Goal: Task Accomplishment & Management: Manage account settings

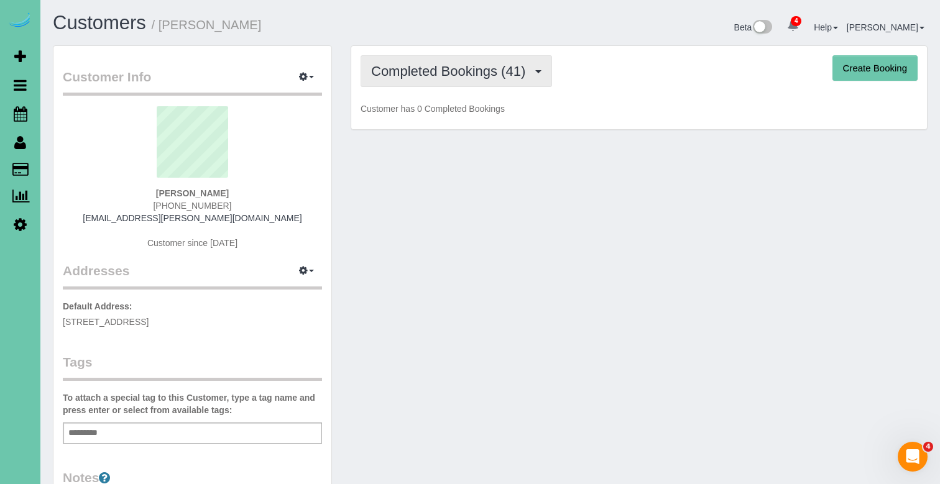
click at [410, 70] on span "Completed Bookings (41)" at bounding box center [451, 71] width 160 height 16
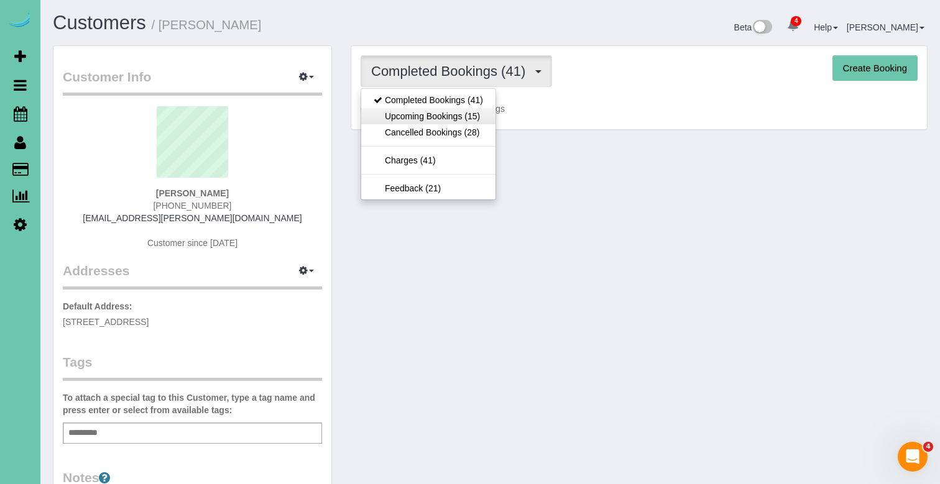
click at [383, 110] on link "Upcoming Bookings (15)" at bounding box center [428, 116] width 134 height 16
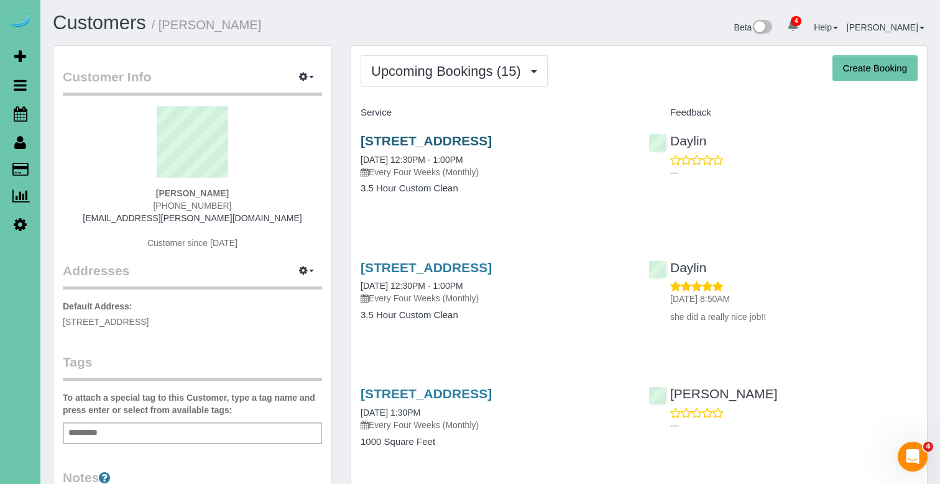
click at [396, 139] on link "[STREET_ADDRESS]" at bounding box center [425, 141] width 131 height 14
click at [419, 68] on span "Upcoming Bookings (15)" at bounding box center [449, 71] width 156 height 16
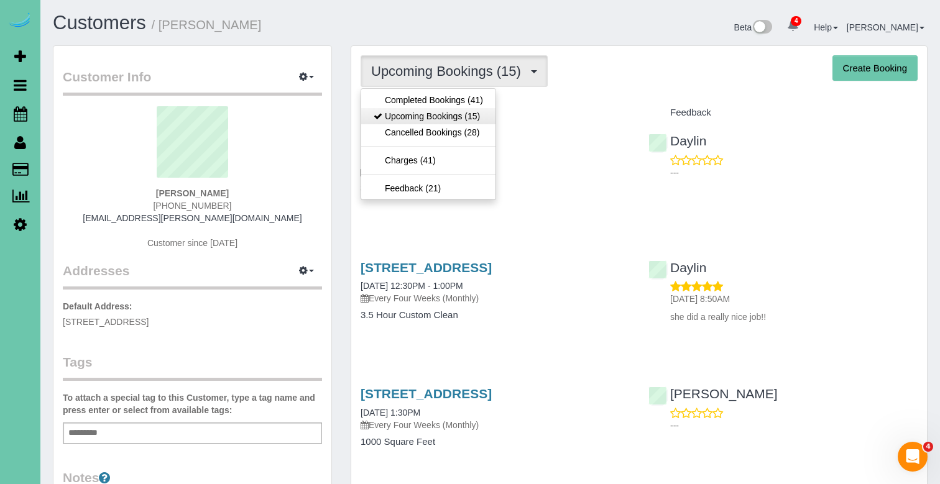
click at [414, 114] on link "Upcoming Bookings (15)" at bounding box center [428, 116] width 134 height 16
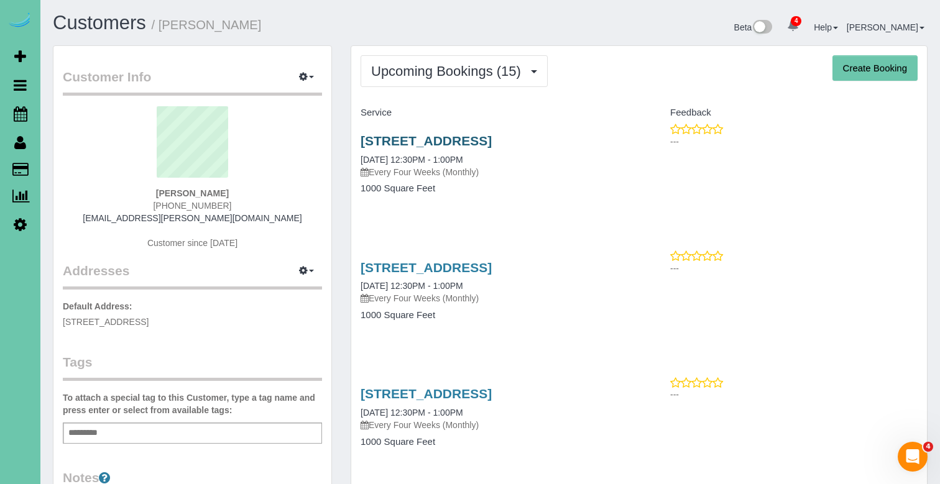
click at [459, 142] on link "[STREET_ADDRESS]" at bounding box center [425, 141] width 131 height 14
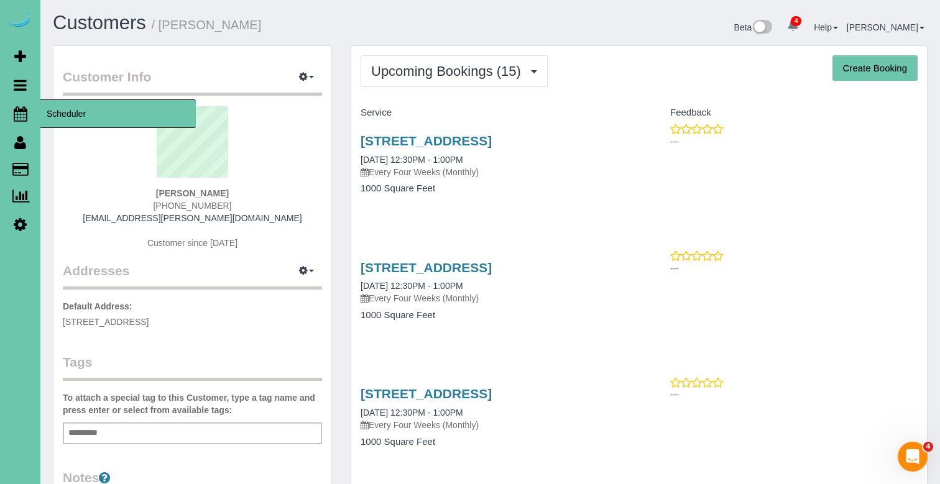
click at [21, 116] on icon at bounding box center [21, 113] width 14 height 15
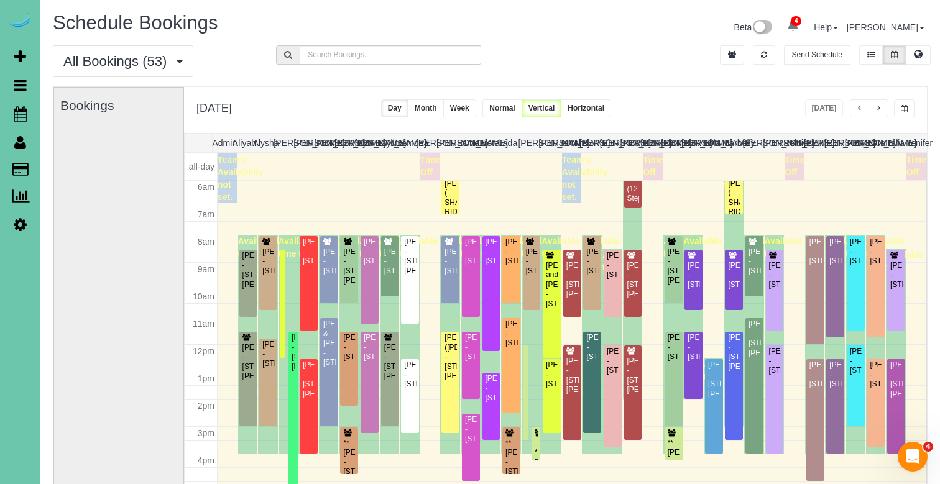
scroll to position [165, 0]
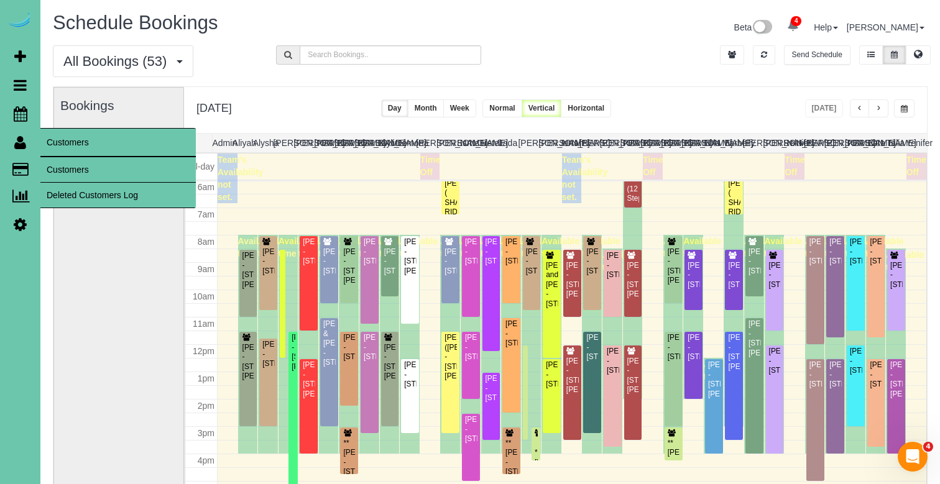
click at [73, 164] on link "Customers" at bounding box center [117, 169] width 155 height 25
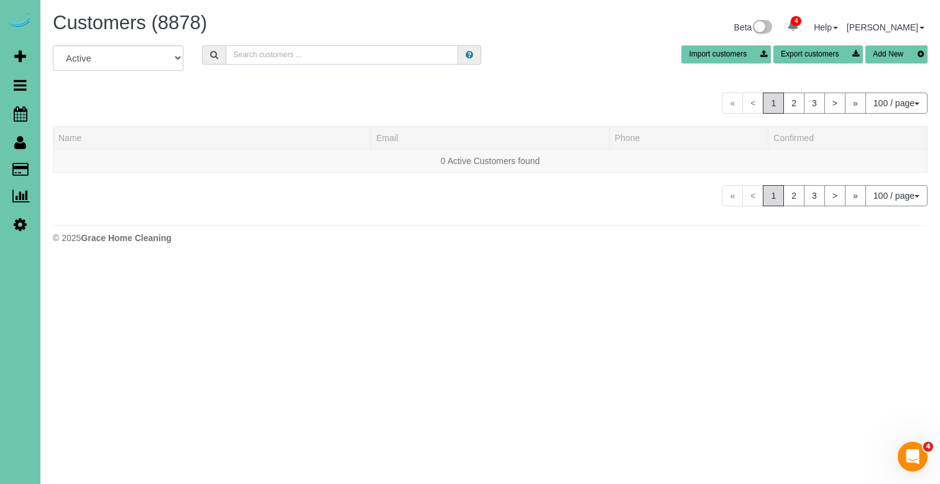
click at [250, 50] on input "text" at bounding box center [342, 54] width 232 height 19
type input "[PERSON_NAME] v"
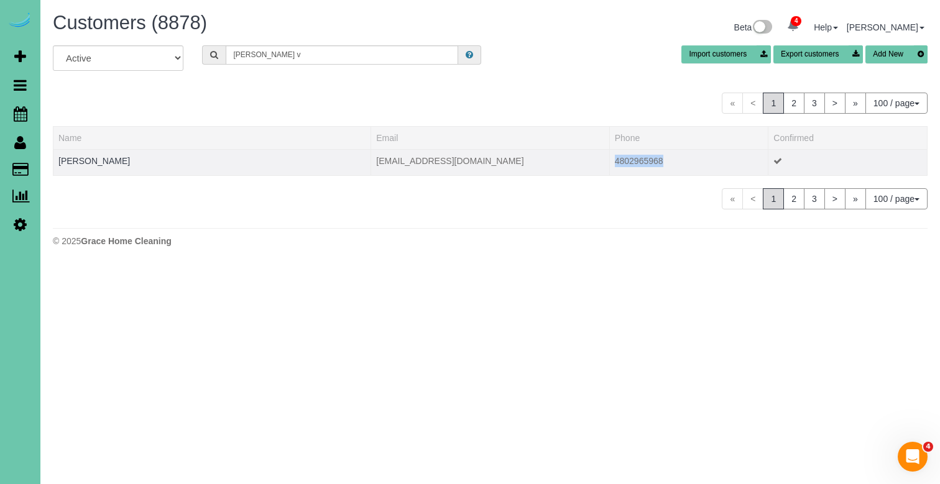
drag, startPoint x: 618, startPoint y: 161, endPoint x: 612, endPoint y: 157, distance: 7.2
click at [612, 157] on td "4802965968" at bounding box center [688, 162] width 159 height 26
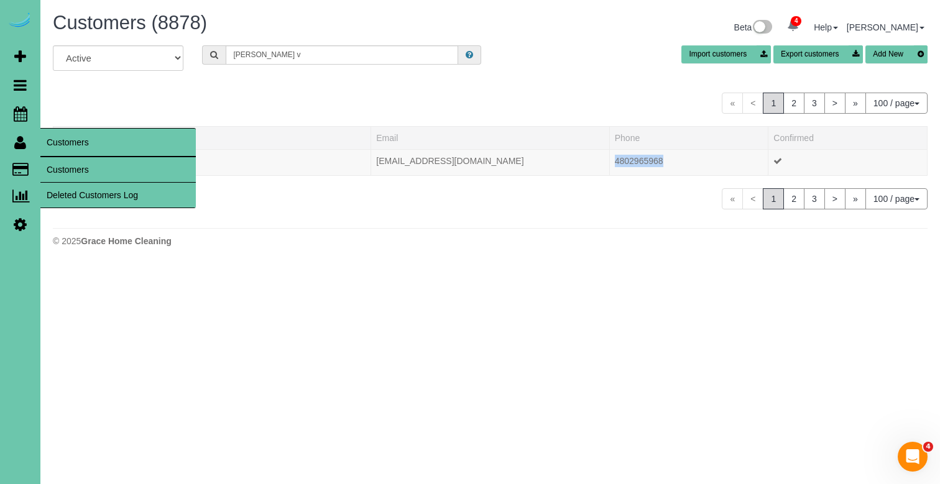
copy td "4802965968"
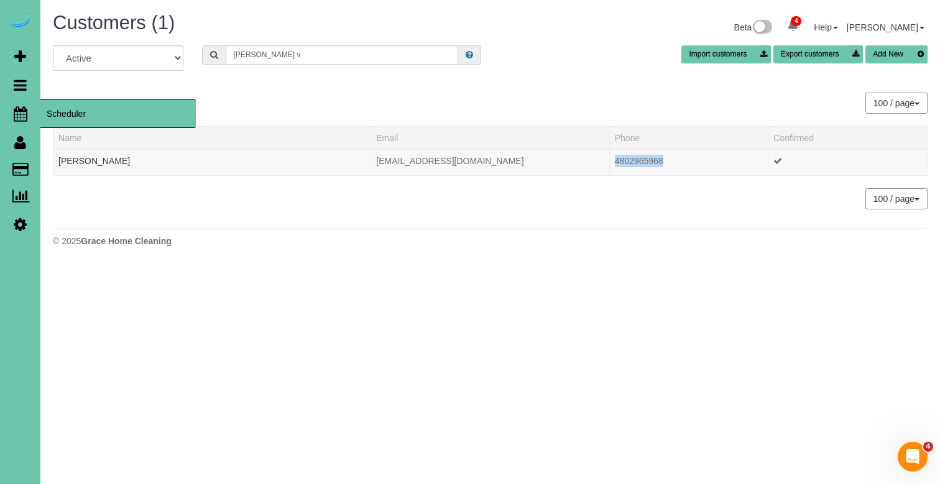
click at [22, 114] on icon at bounding box center [21, 113] width 14 height 15
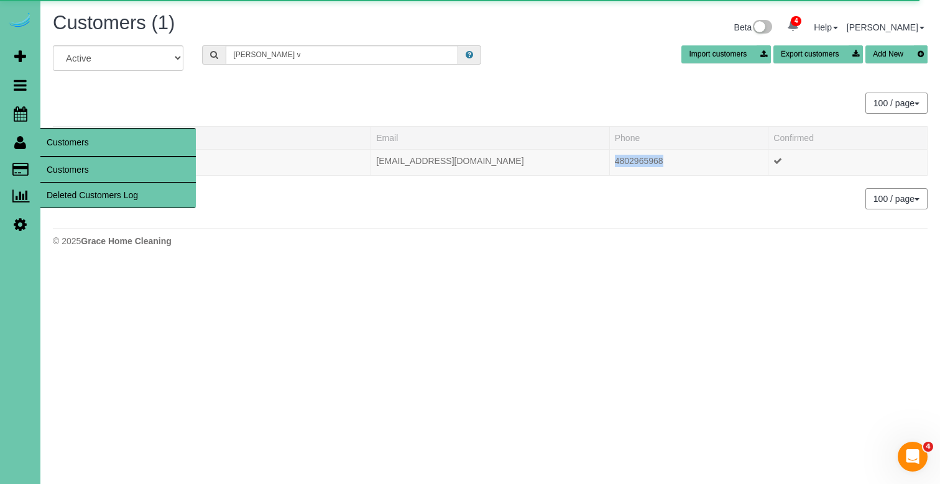
click at [21, 137] on icon at bounding box center [20, 142] width 12 height 15
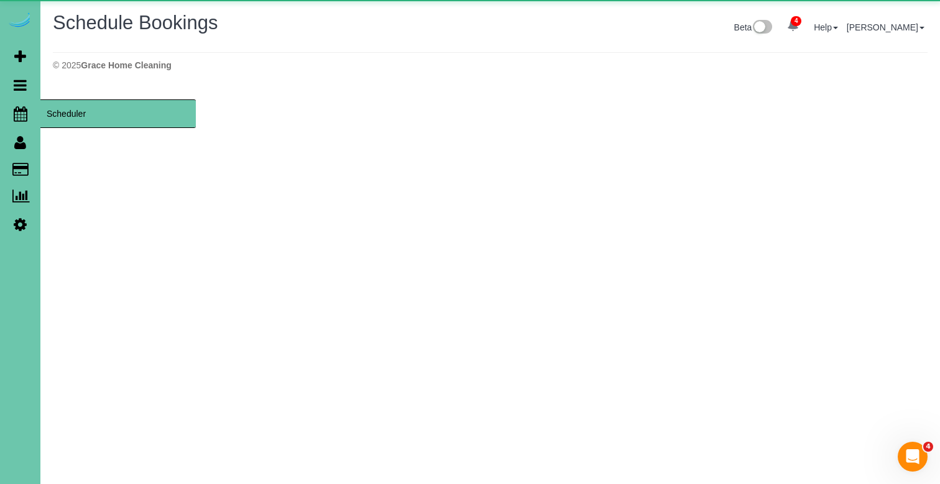
click at [19, 112] on icon at bounding box center [21, 113] width 14 height 15
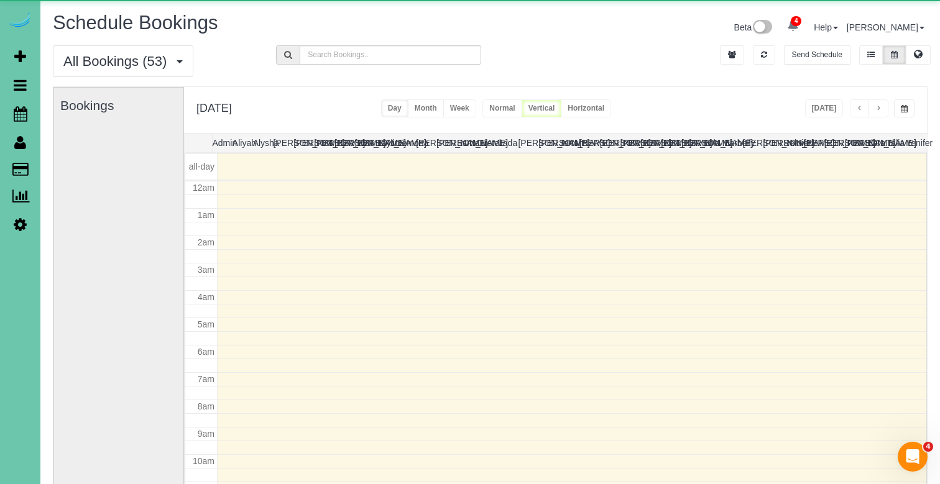
scroll to position [165, 0]
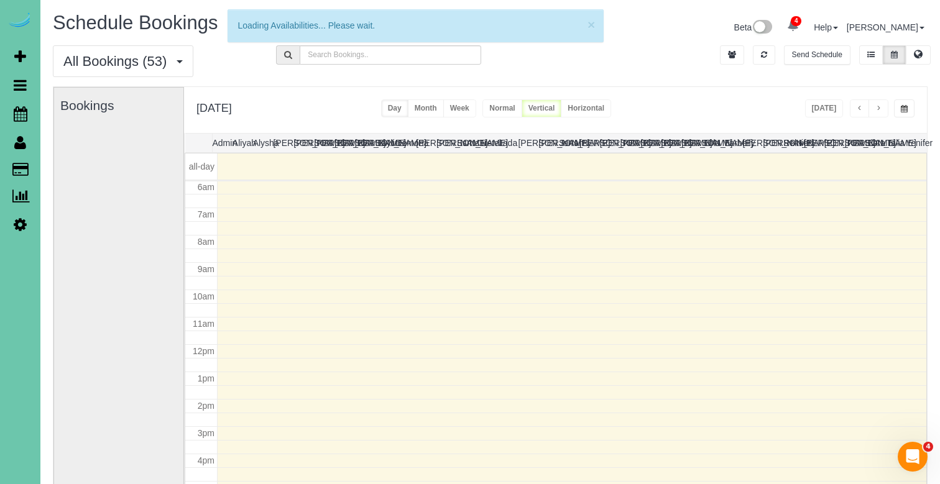
click at [903, 108] on span "button" at bounding box center [904, 108] width 7 height 7
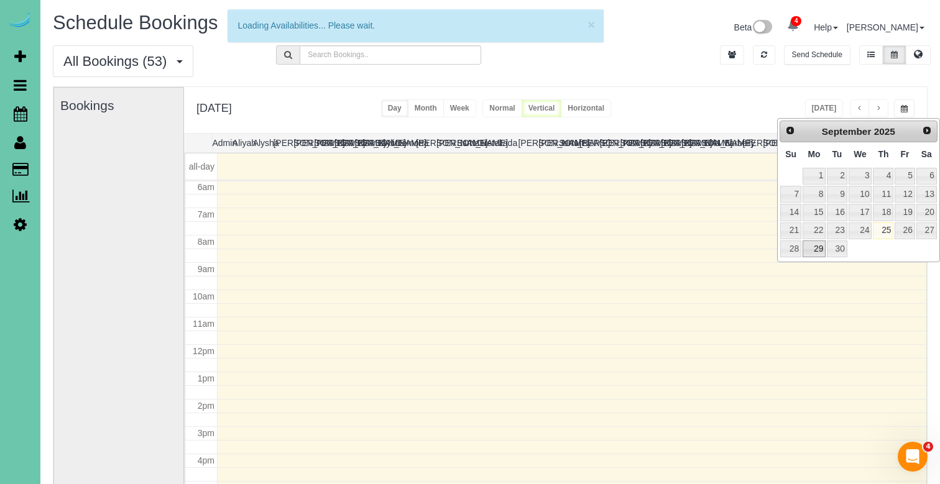
click at [816, 245] on link "29" at bounding box center [813, 249] width 23 height 17
type input "**********"
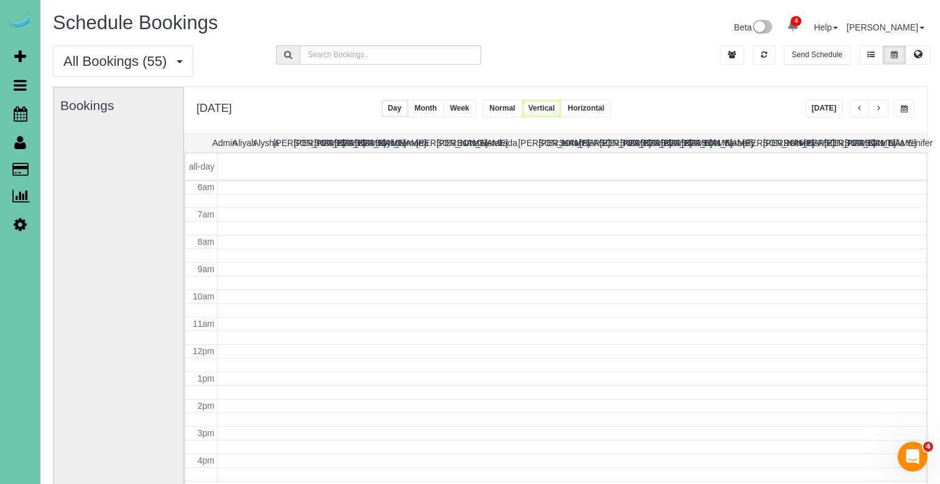
click at [878, 104] on button "button" at bounding box center [878, 108] width 20 height 18
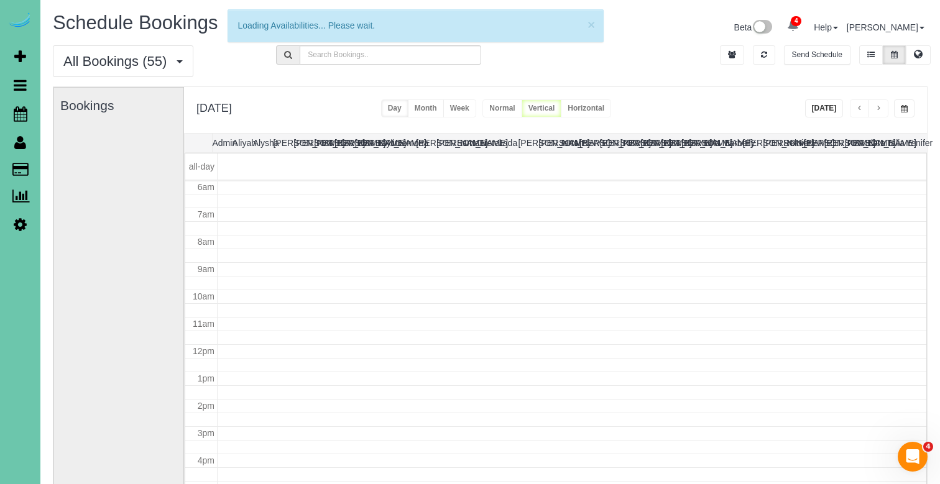
click at [853, 108] on button "button" at bounding box center [860, 108] width 20 height 18
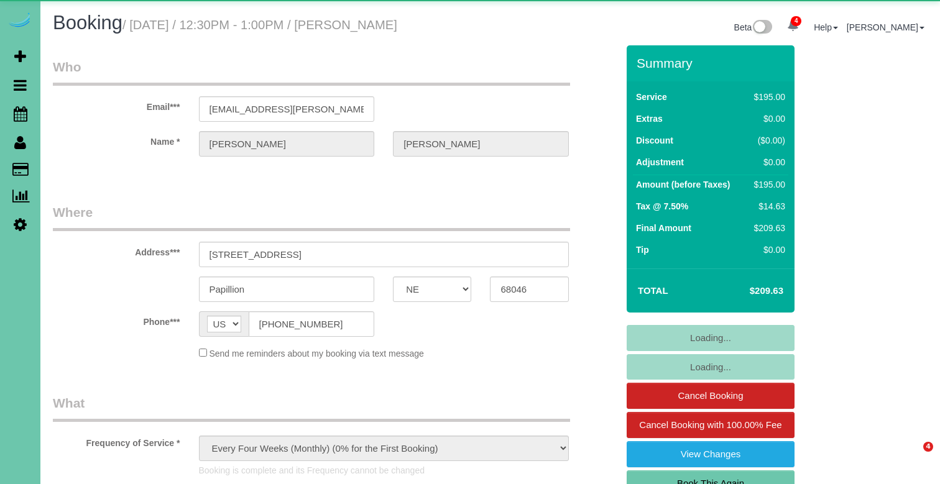
select select "NE"
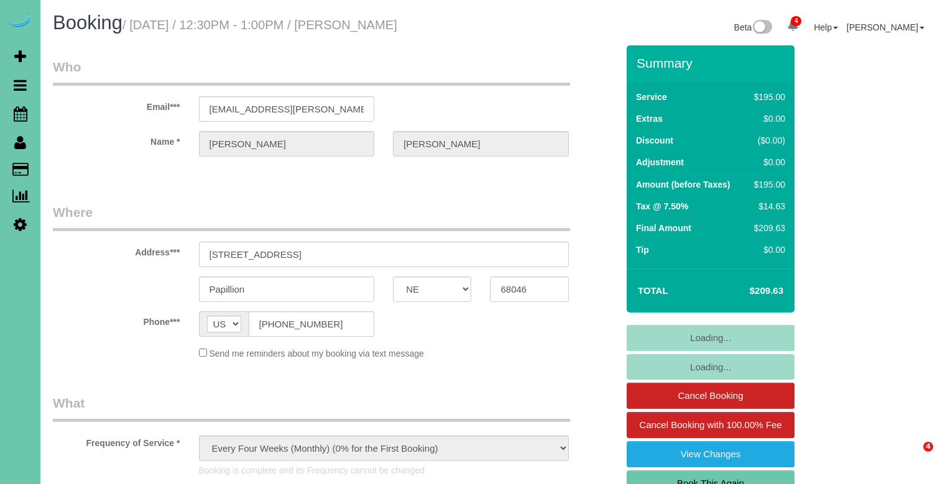
select select "string:fspay-9d100836-9fc3-46f0-8078-577ee22ef532"
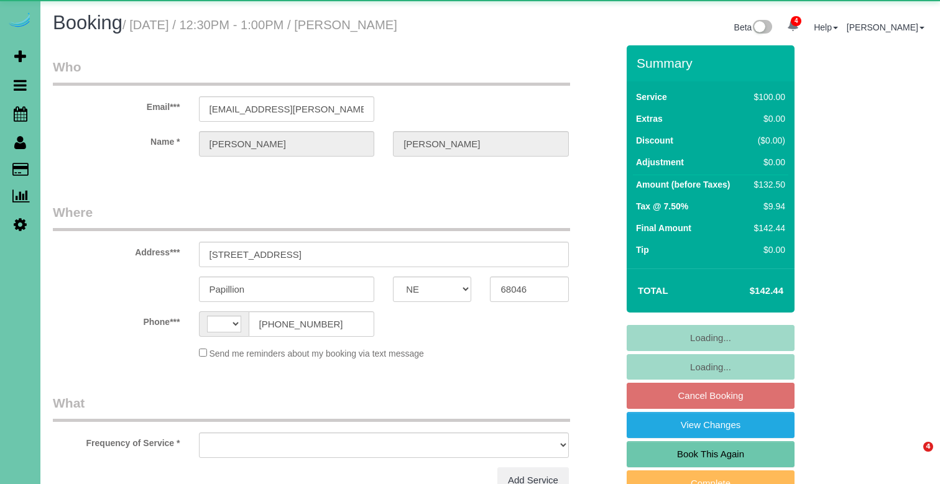
select select "NE"
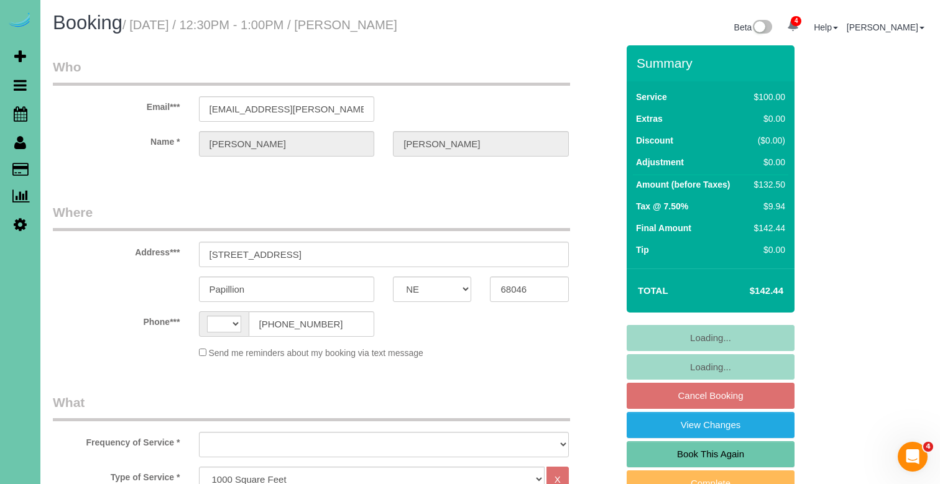
select select "string:US"
select select "object:751"
select select "string:fspay-9d100836-9fc3-46f0-8078-577ee22ef532"
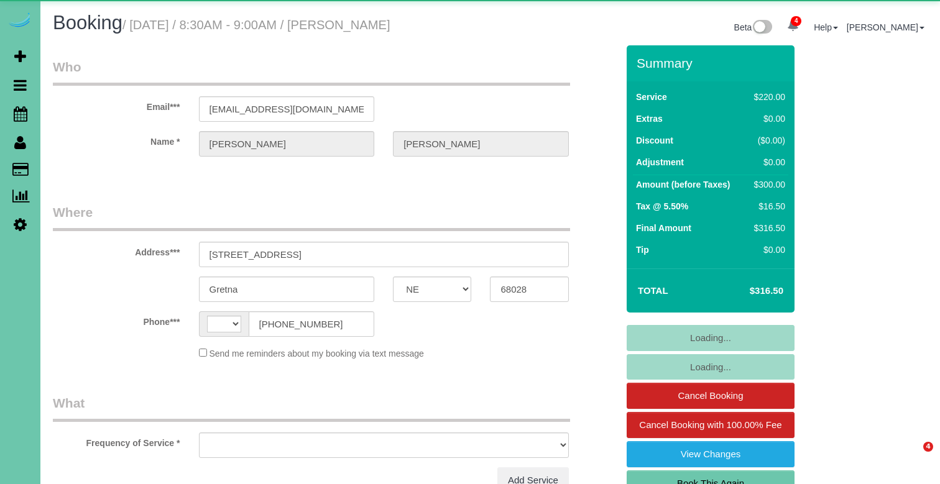
select select "NE"
select select "string:fspay-46d10046-812a-4cb5-a5a6-0eb580fe826f"
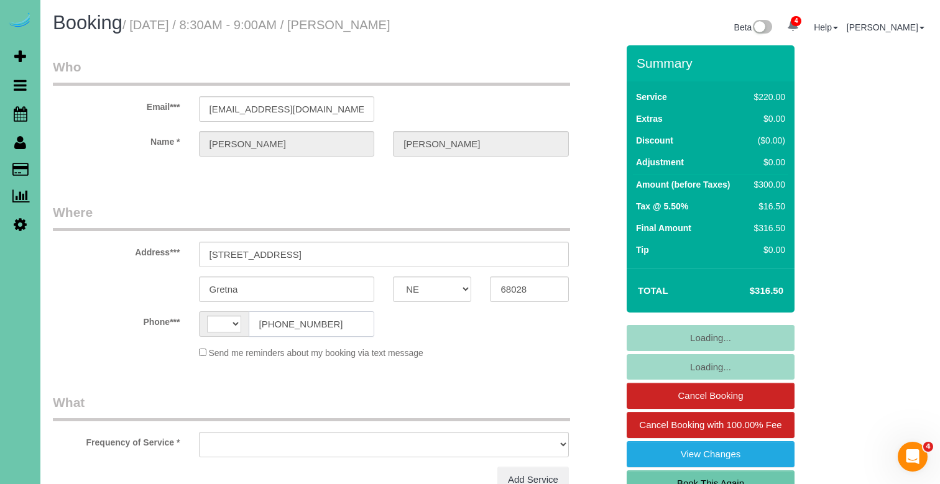
select select "string:US"
select select "object:404"
select select "number:38"
select select "number:42"
select select "object:907"
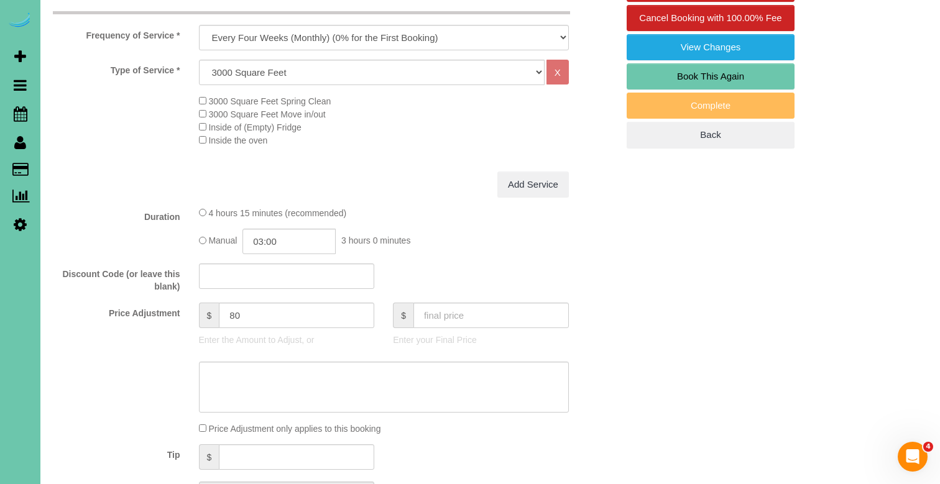
click at [119, 362] on div at bounding box center [335, 387] width 583 height 51
click at [119, 363] on div at bounding box center [335, 388] width 583 height 51
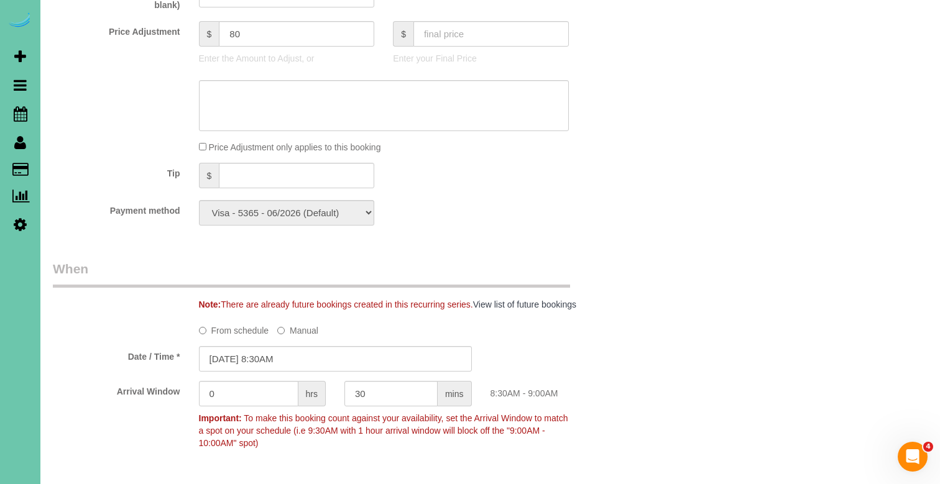
scroll to position [718, 0]
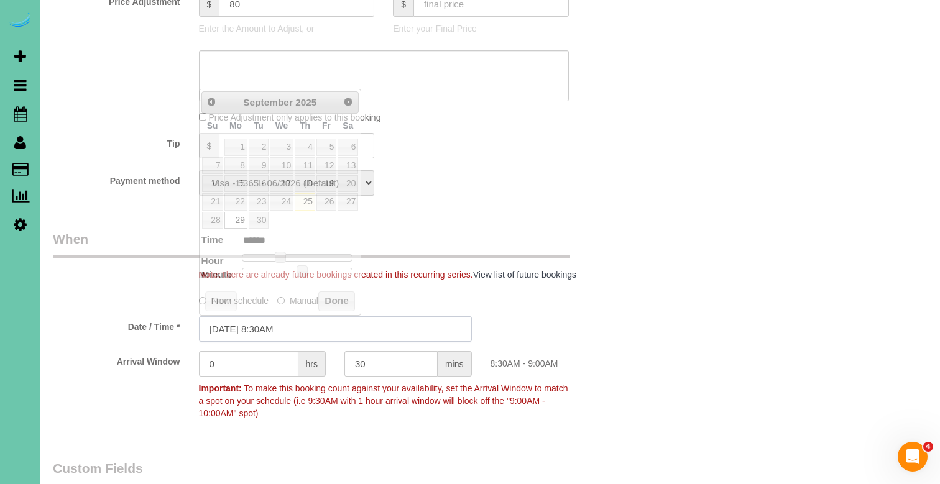
click at [294, 318] on input "09/29/2025 8:30AM" at bounding box center [335, 328] width 273 height 25
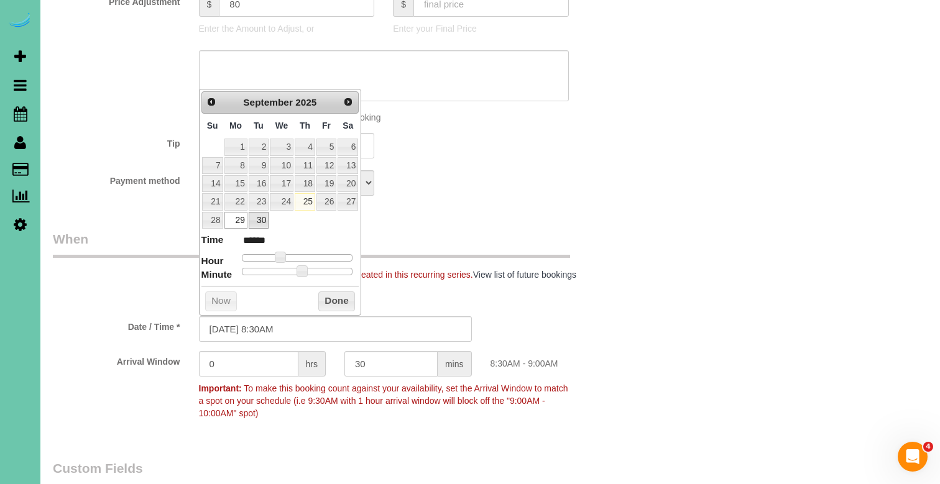
click at [259, 218] on link "30" at bounding box center [259, 220] width 20 height 17
type input "09/30/2025 9:30AM"
type input "******"
type input "09/30/2025 10:30AM"
type input "*******"
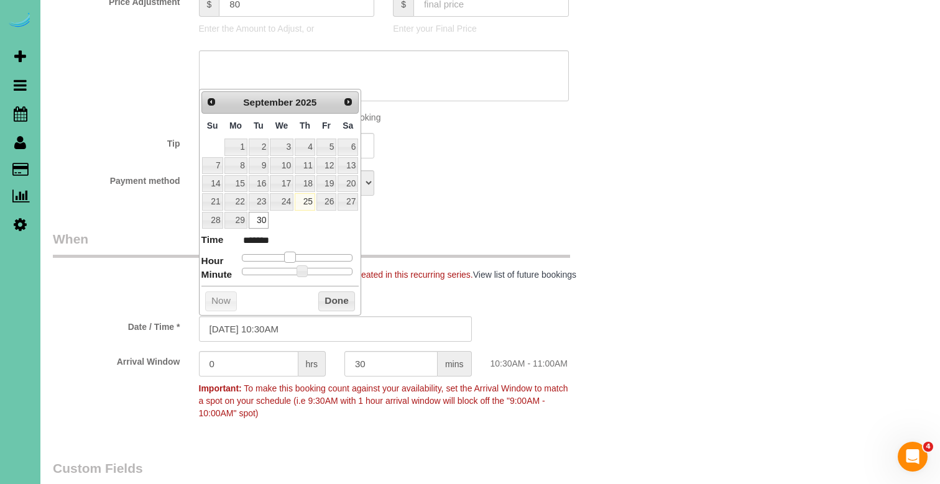
drag, startPoint x: 282, startPoint y: 253, endPoint x: 291, endPoint y: 254, distance: 8.7
click at [291, 254] on span at bounding box center [289, 257] width 11 height 11
click at [329, 296] on button "Done" at bounding box center [336, 301] width 37 height 20
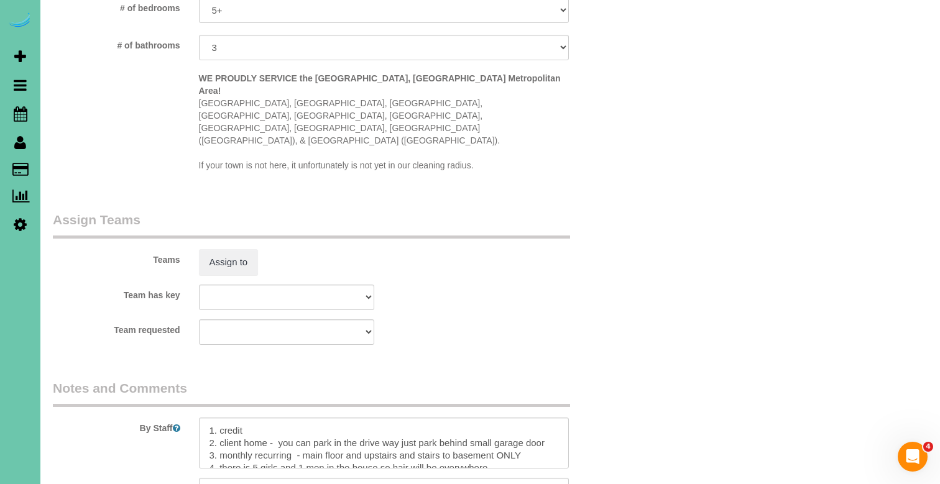
scroll to position [1219, 0]
click at [224, 211] on div "Teams Assign to" at bounding box center [335, 243] width 583 height 65
click at [226, 249] on button "Assign to" at bounding box center [229, 262] width 60 height 26
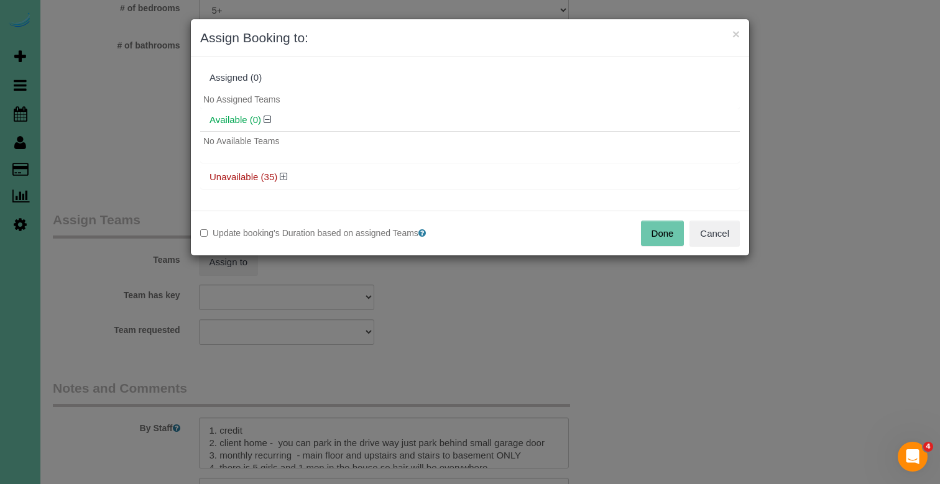
click at [669, 229] on button "Done" at bounding box center [663, 234] width 44 height 26
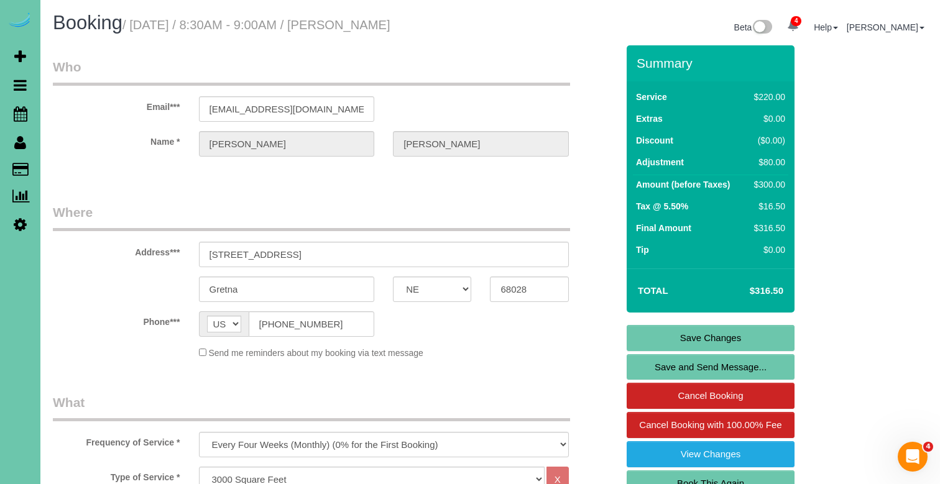
scroll to position [0, 0]
click at [658, 341] on link "Save Changes" at bounding box center [710, 338] width 168 height 26
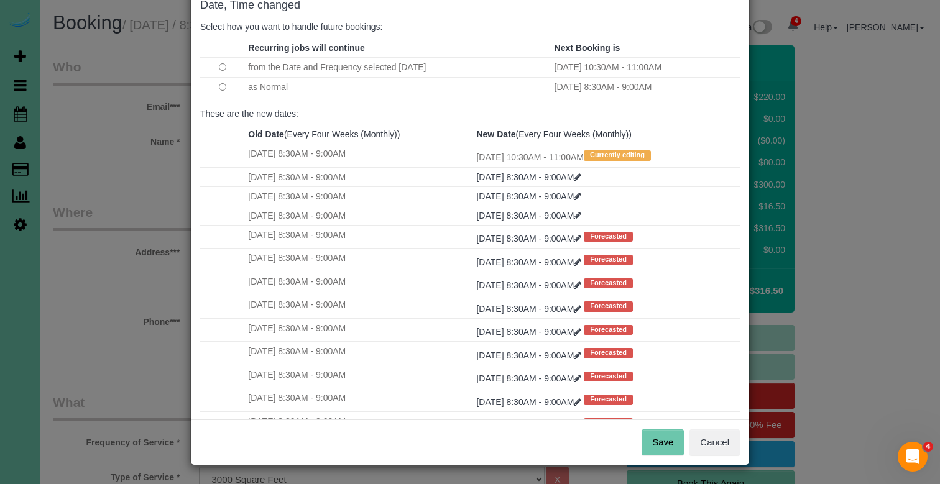
scroll to position [72, 0]
click at [657, 438] on button "Save" at bounding box center [662, 443] width 42 height 26
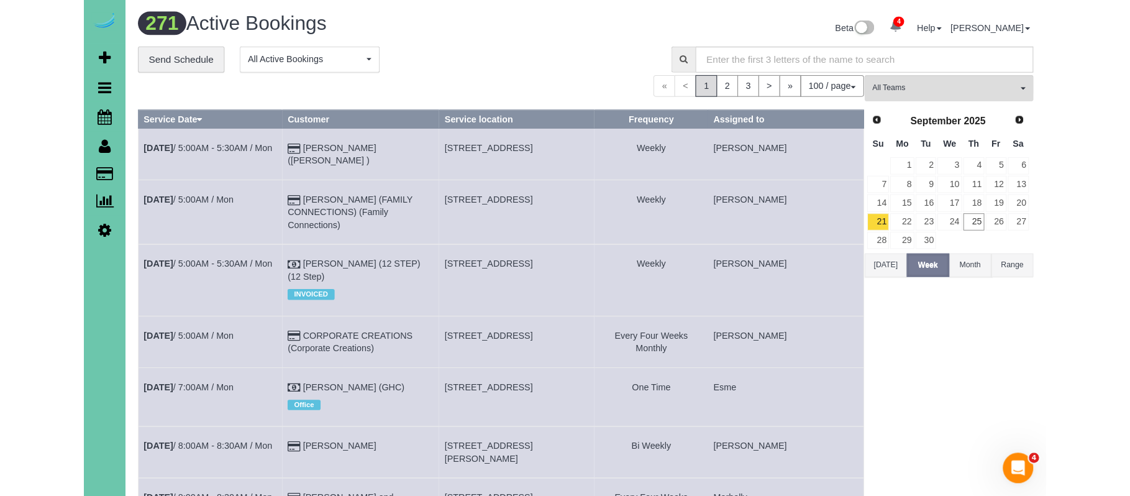
scroll to position [1, 0]
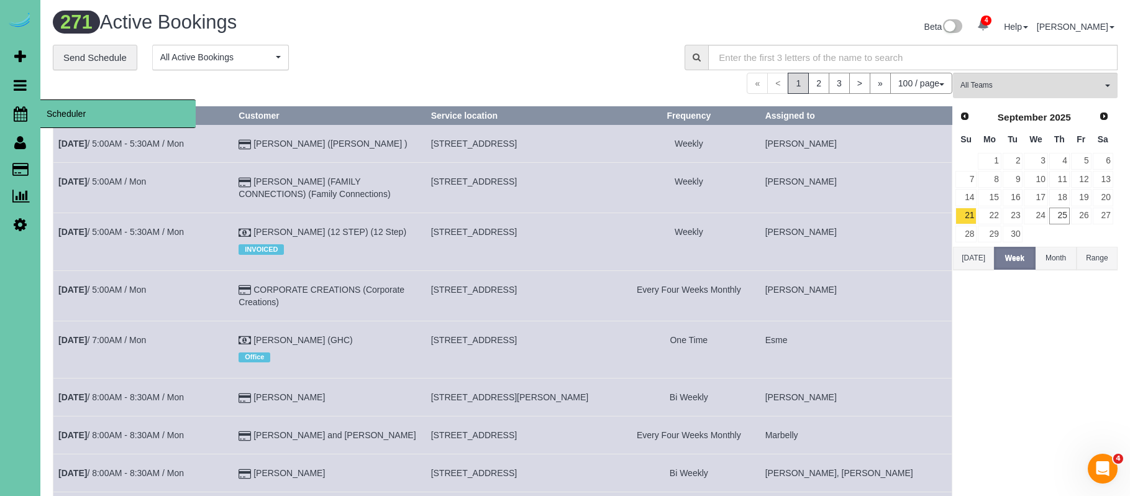
click at [21, 115] on icon at bounding box center [21, 113] width 14 height 15
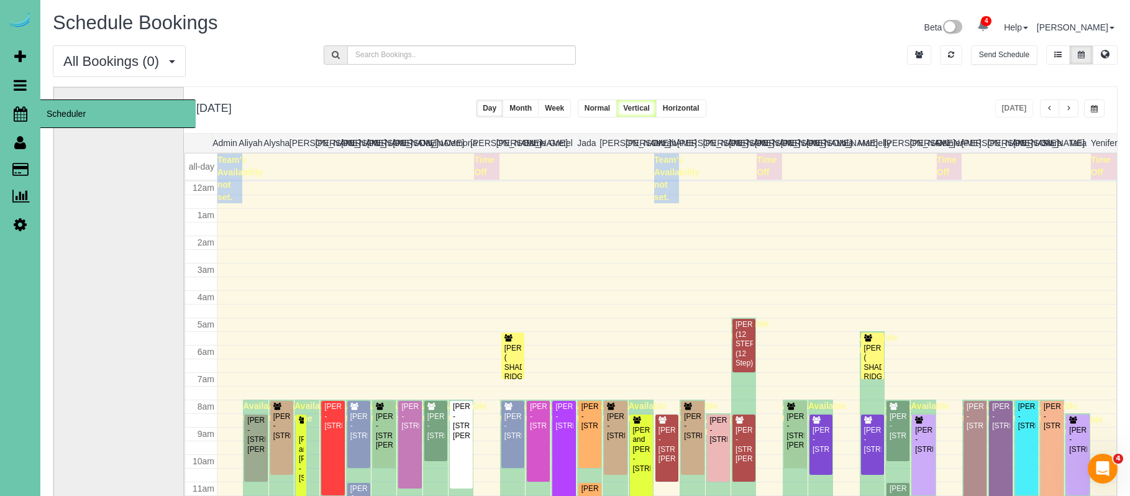
scroll to position [165, 0]
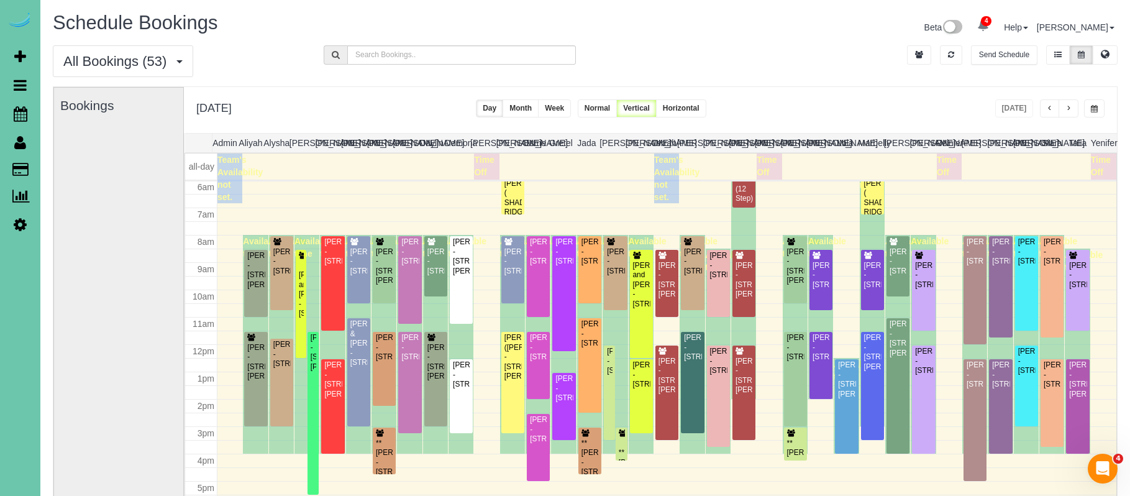
drag, startPoint x: 1096, startPoint y: 104, endPoint x: 1083, endPoint y: 106, distance: 13.1
click at [939, 104] on button "button" at bounding box center [1094, 108] width 21 height 18
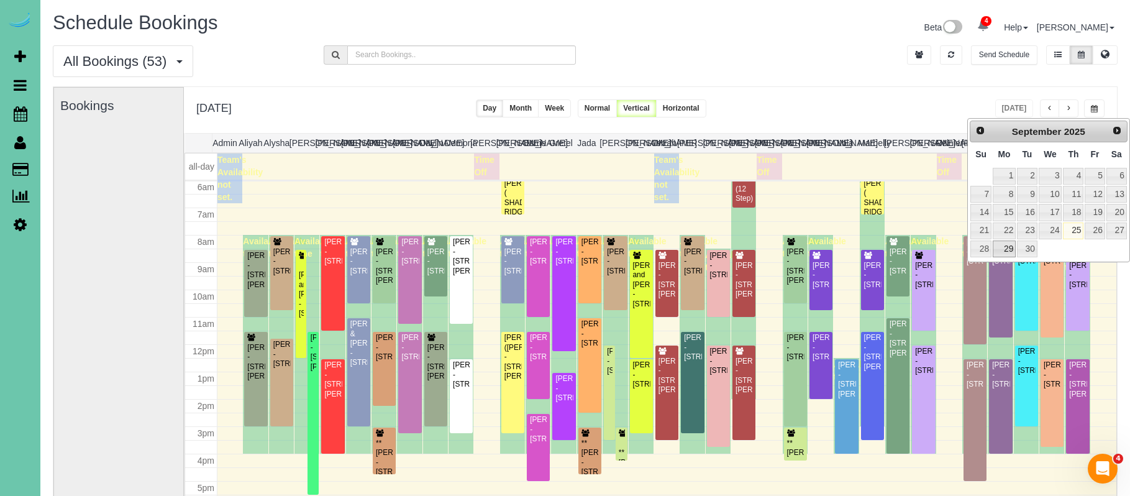
click at [939, 246] on link "29" at bounding box center [1004, 249] width 23 height 17
type input "**********"
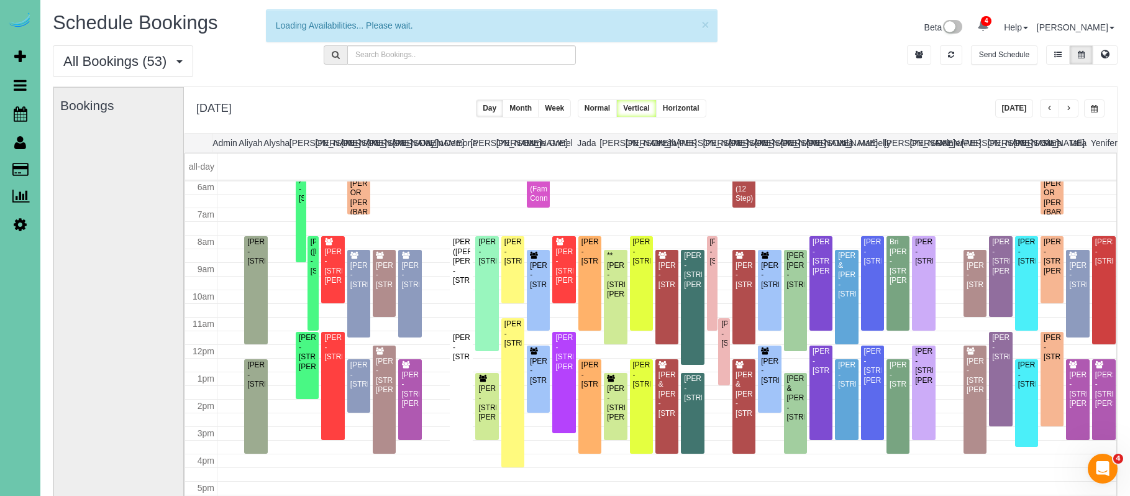
click at [939, 113] on button "button" at bounding box center [1069, 108] width 20 height 18
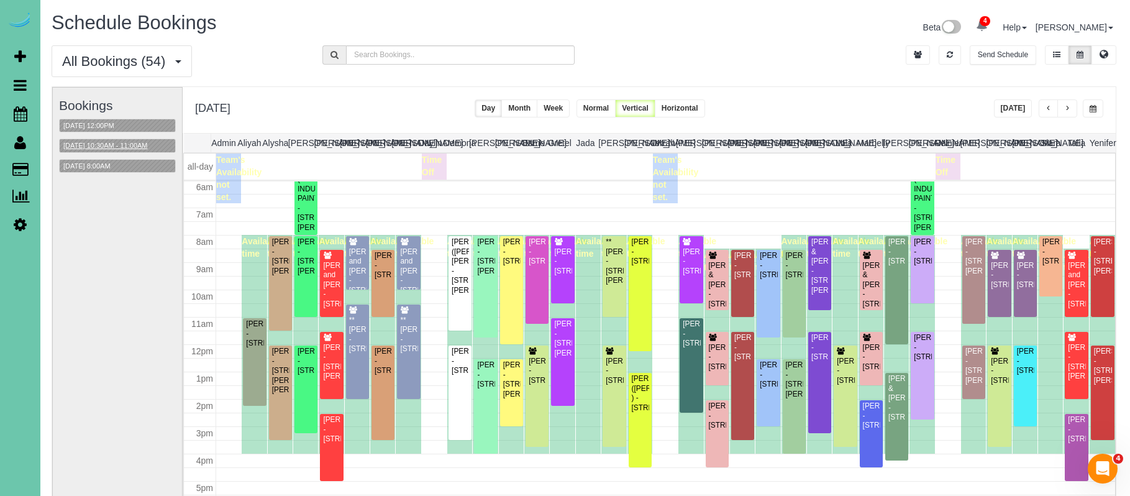
click at [115, 150] on button "09/30/2025 10:30AM - 11:00AM" at bounding box center [106, 145] width 92 height 13
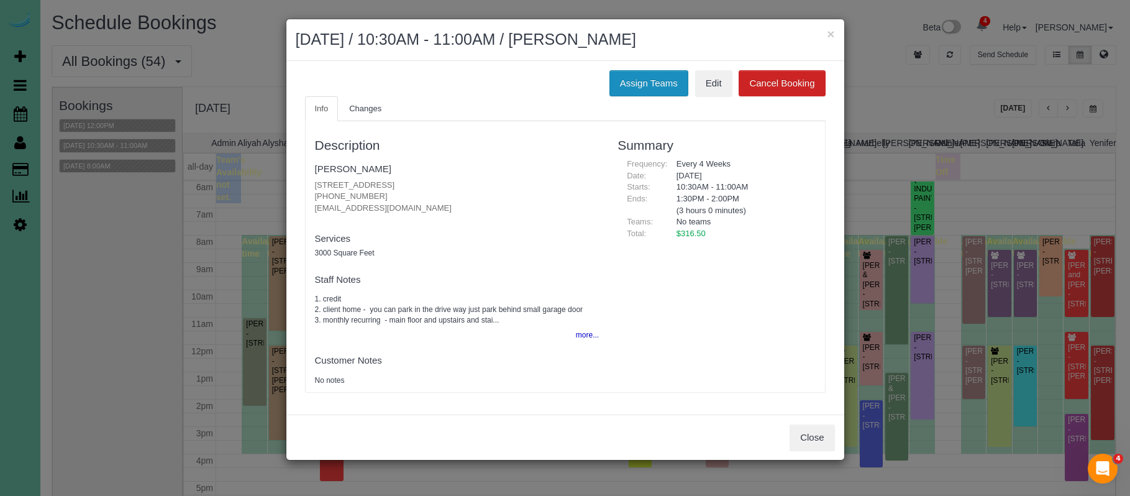
click at [627, 86] on button "Assign Teams" at bounding box center [649, 83] width 79 height 26
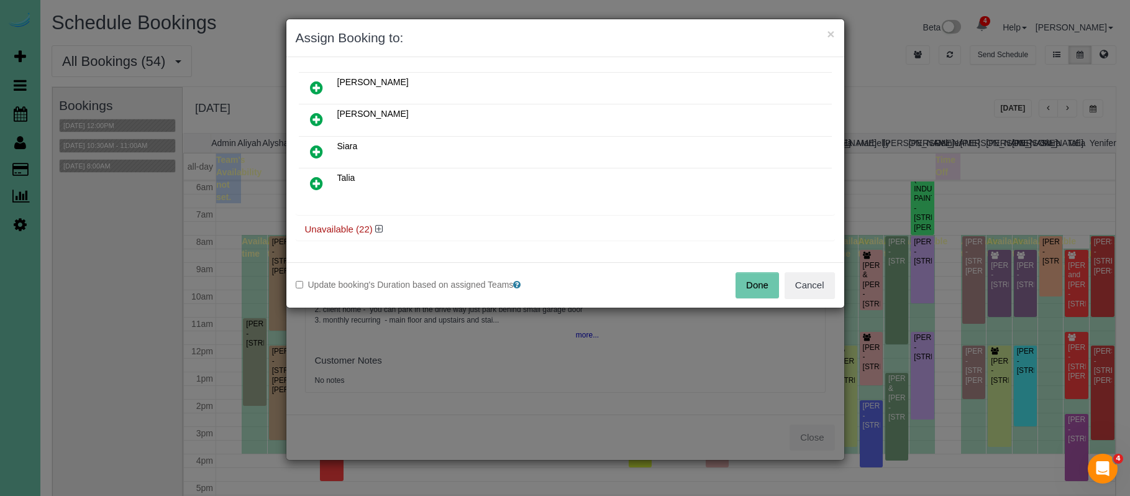
scroll to position [347, 0]
click at [375, 228] on icon at bounding box center [378, 230] width 7 height 9
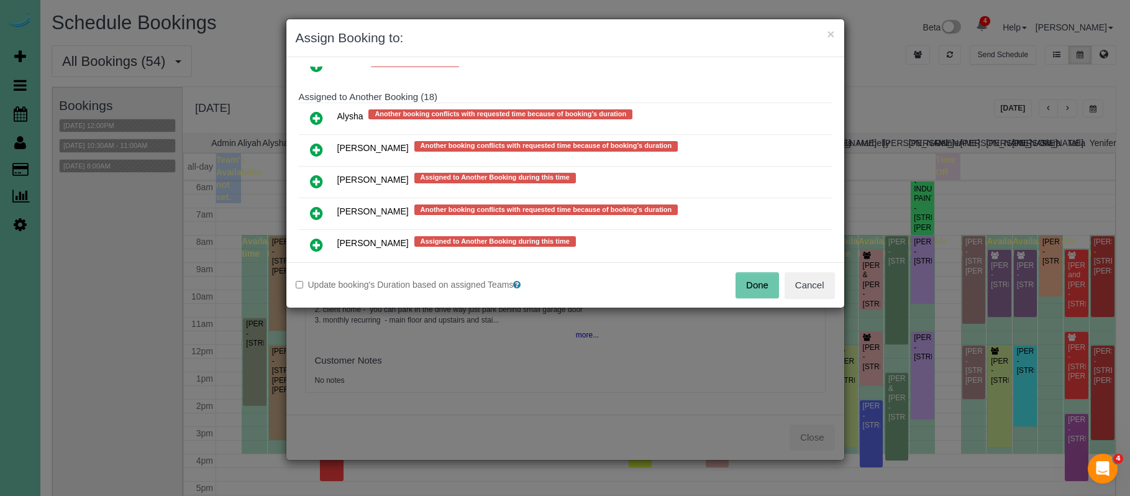
scroll to position [650, 0]
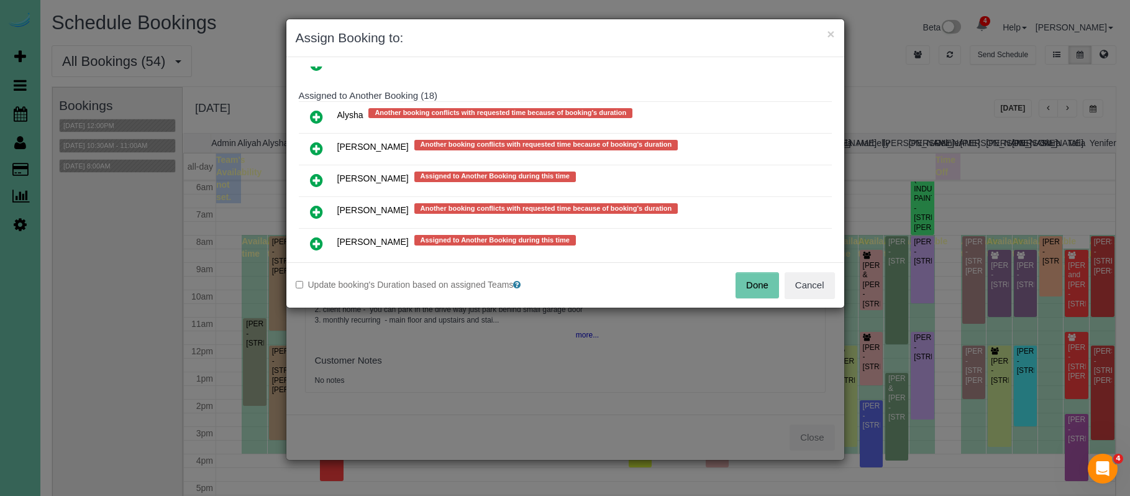
click at [319, 173] on icon at bounding box center [316, 180] width 13 height 15
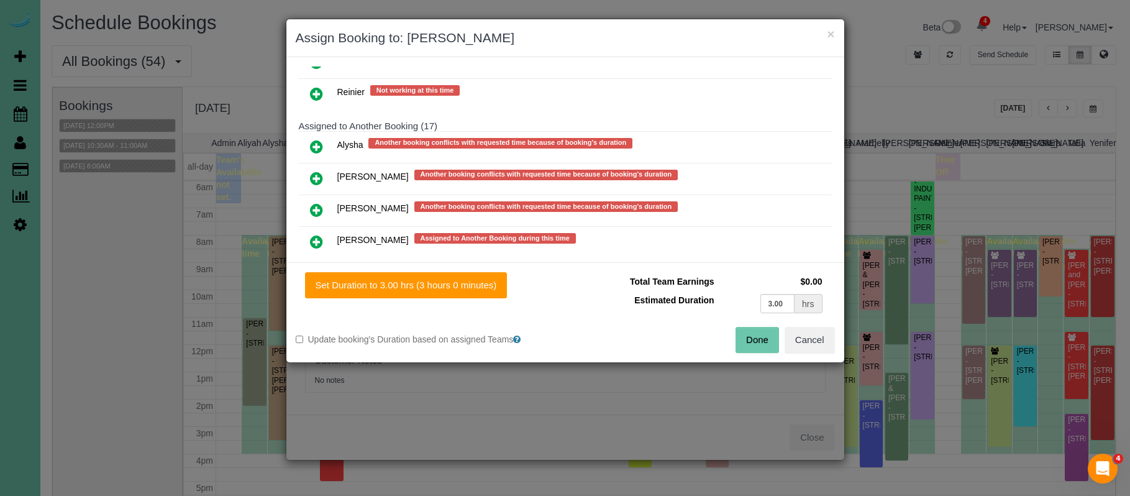
drag, startPoint x: 317, startPoint y: 234, endPoint x: 351, endPoint y: 254, distance: 39.0
click at [317, 234] on icon at bounding box center [316, 241] width 13 height 15
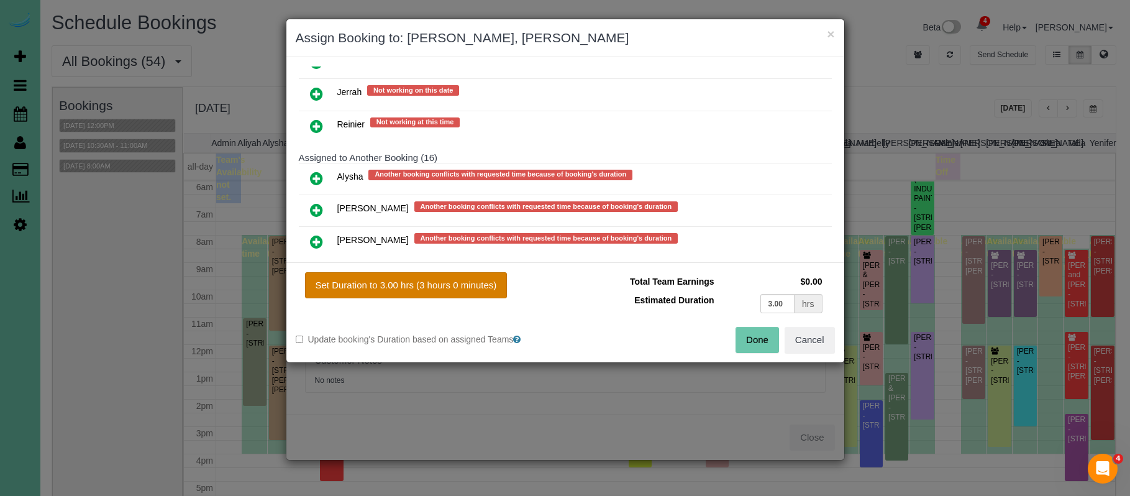
drag, startPoint x: 387, startPoint y: 280, endPoint x: 408, endPoint y: 283, distance: 21.5
click at [387, 280] on button "Set Duration to 3.00 hrs (3 hours 0 minutes)" at bounding box center [406, 285] width 203 height 26
type input "3.00"
drag, startPoint x: 762, startPoint y: 337, endPoint x: 718, endPoint y: 317, distance: 48.1
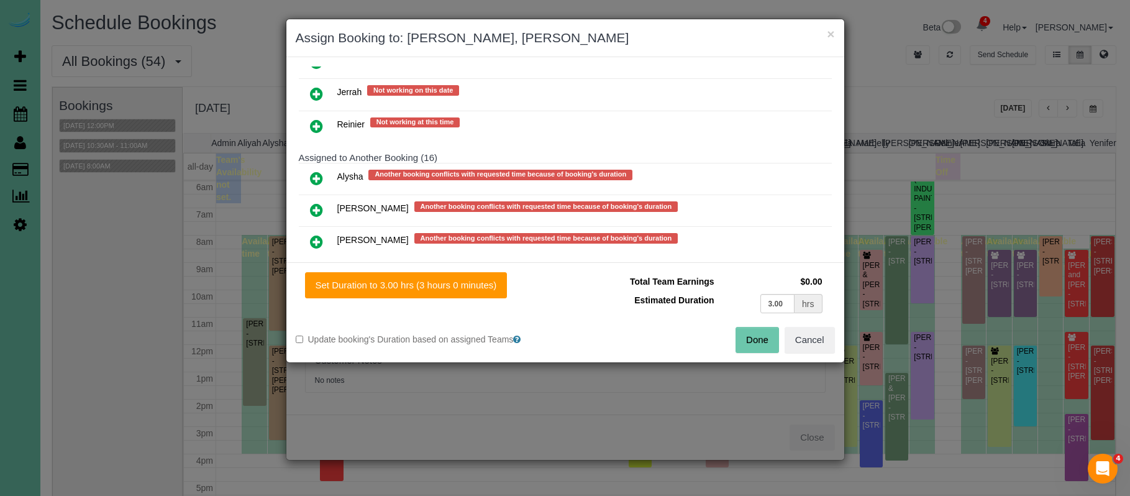
click at [762, 337] on button "Done" at bounding box center [758, 340] width 44 height 26
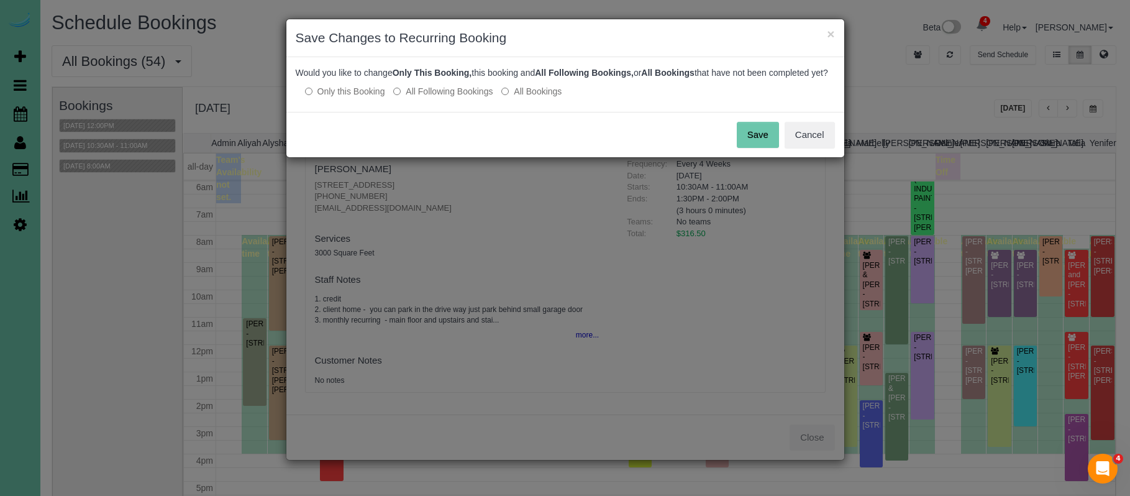
click at [743, 148] on button "Save" at bounding box center [758, 135] width 42 height 26
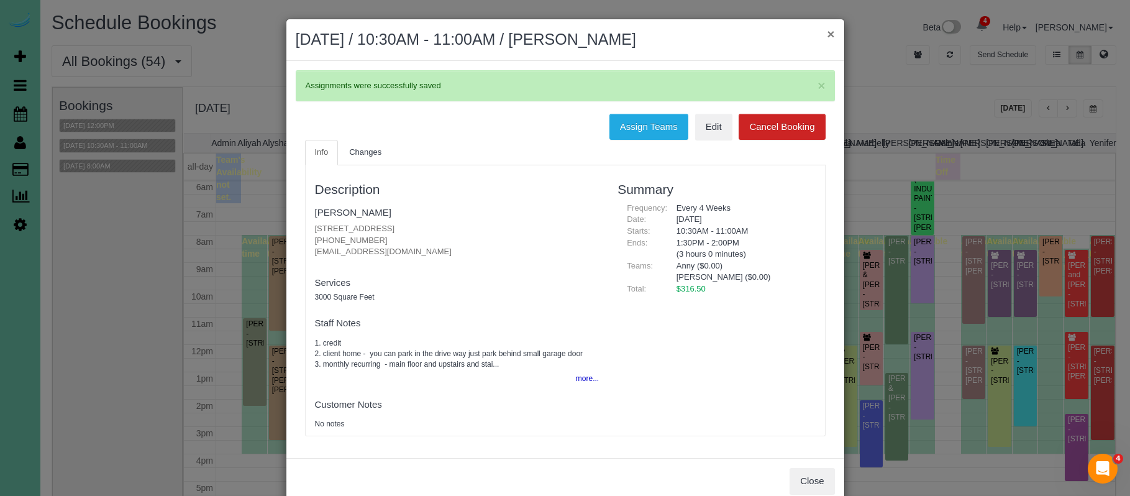
click at [836, 32] on div "× September 30, 2025 / 10:30AM - 11:00AM / Ashley Edwards" at bounding box center [565, 40] width 558 height 42
click at [829, 32] on button "×" at bounding box center [830, 33] width 7 height 13
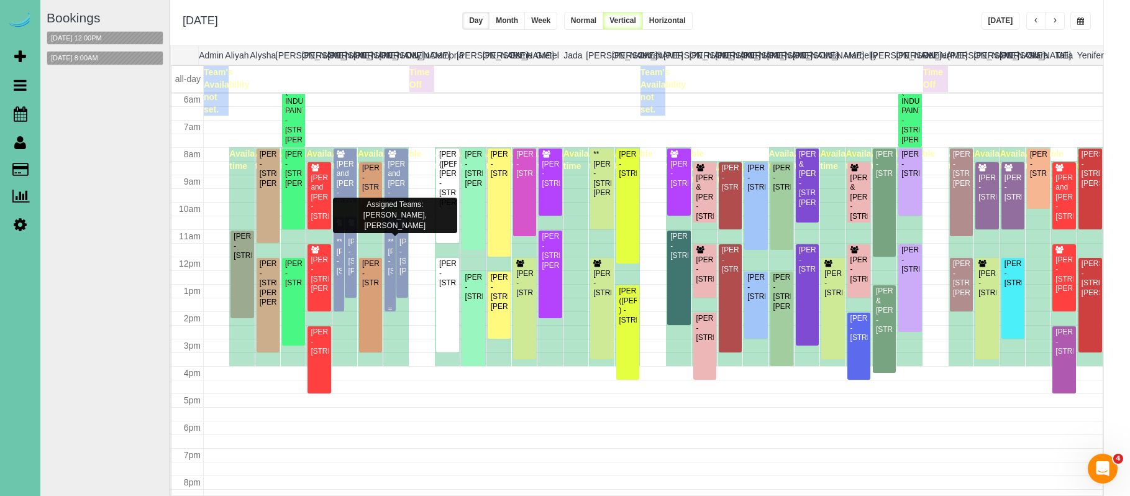
scroll to position [88, 0]
